Goal: Transaction & Acquisition: Purchase product/service

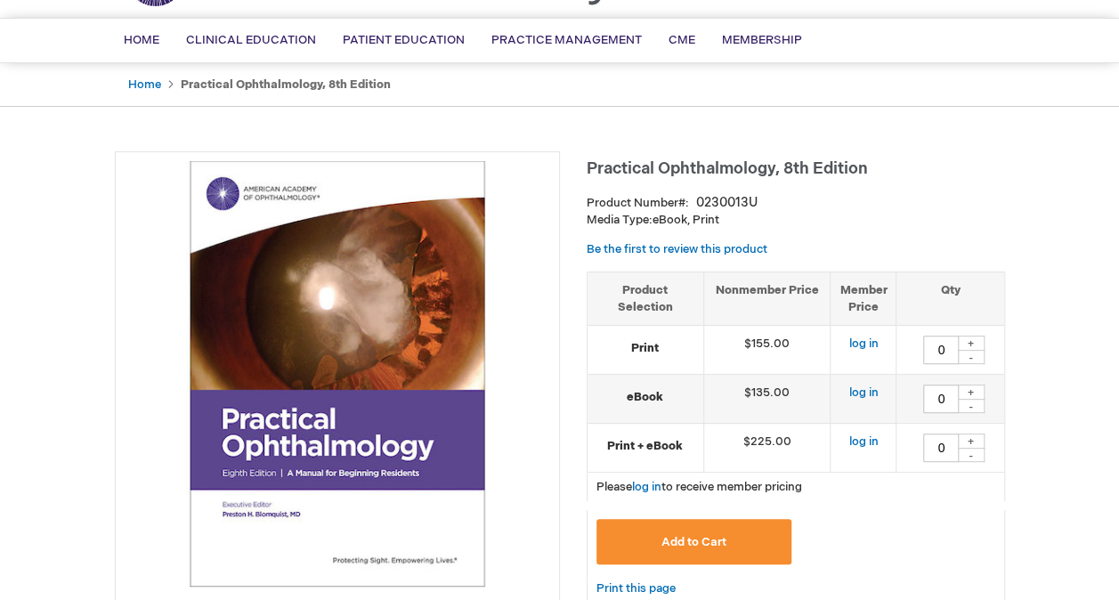
scroll to position [178, 0]
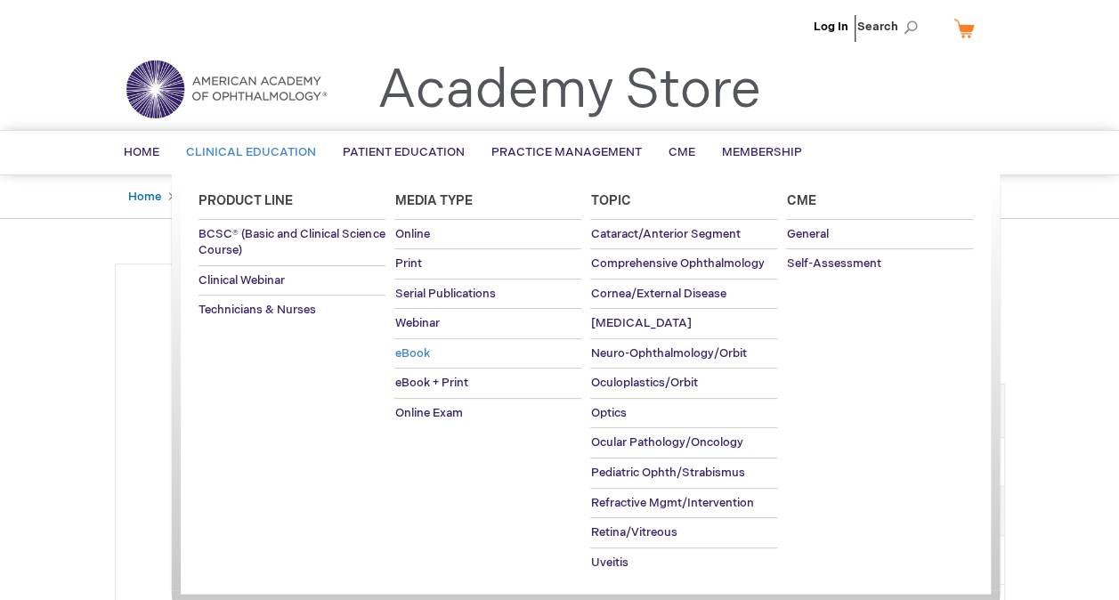
click at [425, 353] on span "eBook" at bounding box center [411, 353] width 35 height 14
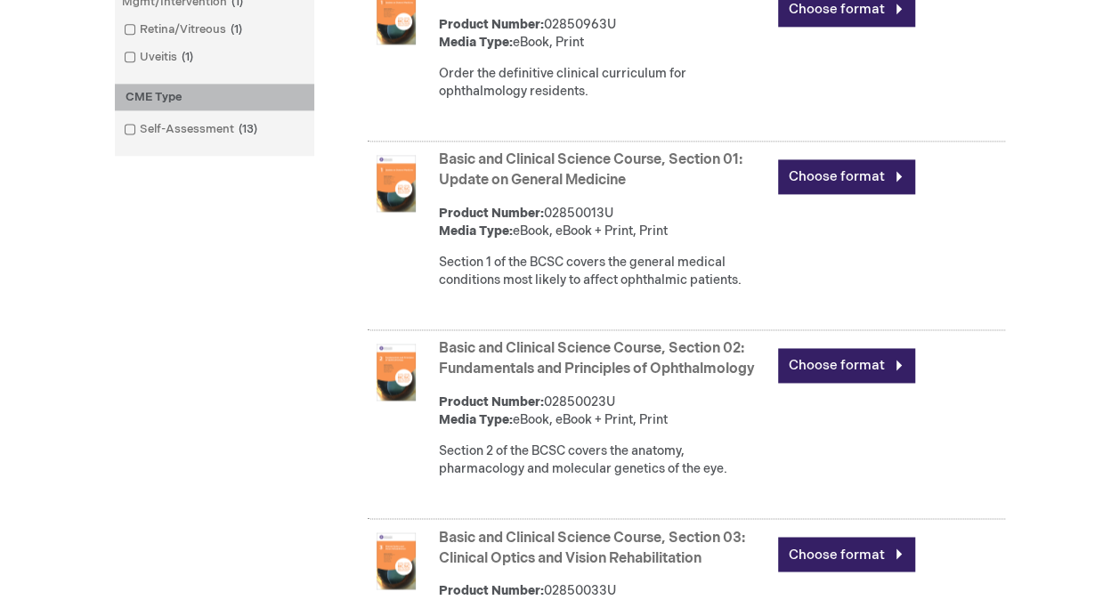
scroll to position [1157, 0]
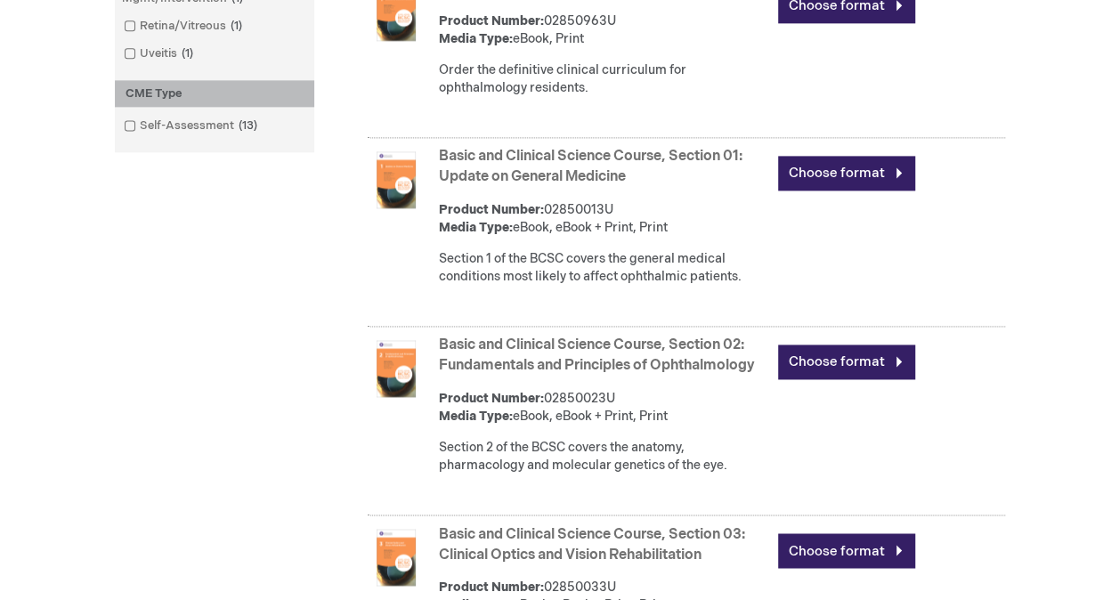
click at [1093, 164] on div "Log In Search My Cart CLOSE RECENTLY ADDED ITEM(S) Close There are no items in …" at bounding box center [559, 125] width 1119 height 2564
